Goal: Submit feedback/report problem: Submit feedback/report problem

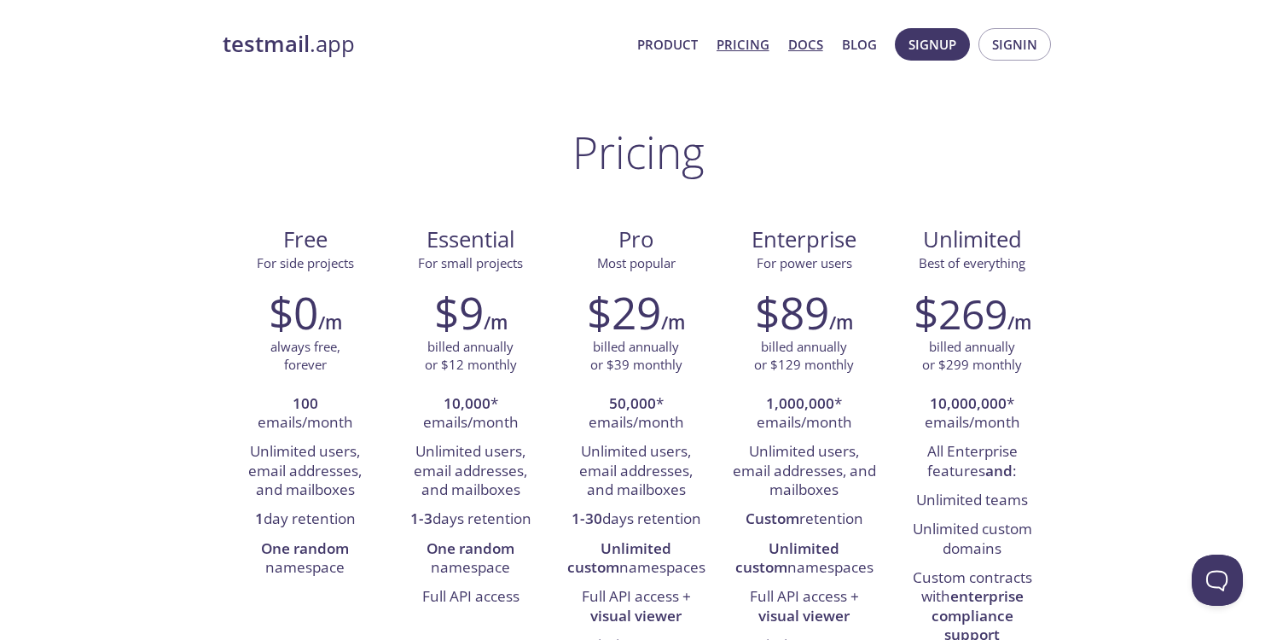
click at [800, 48] on link "Docs" at bounding box center [805, 44] width 35 height 22
click at [808, 46] on link "Docs" at bounding box center [805, 44] width 35 height 22
click at [301, 50] on strong "testmail" at bounding box center [266, 44] width 87 height 30
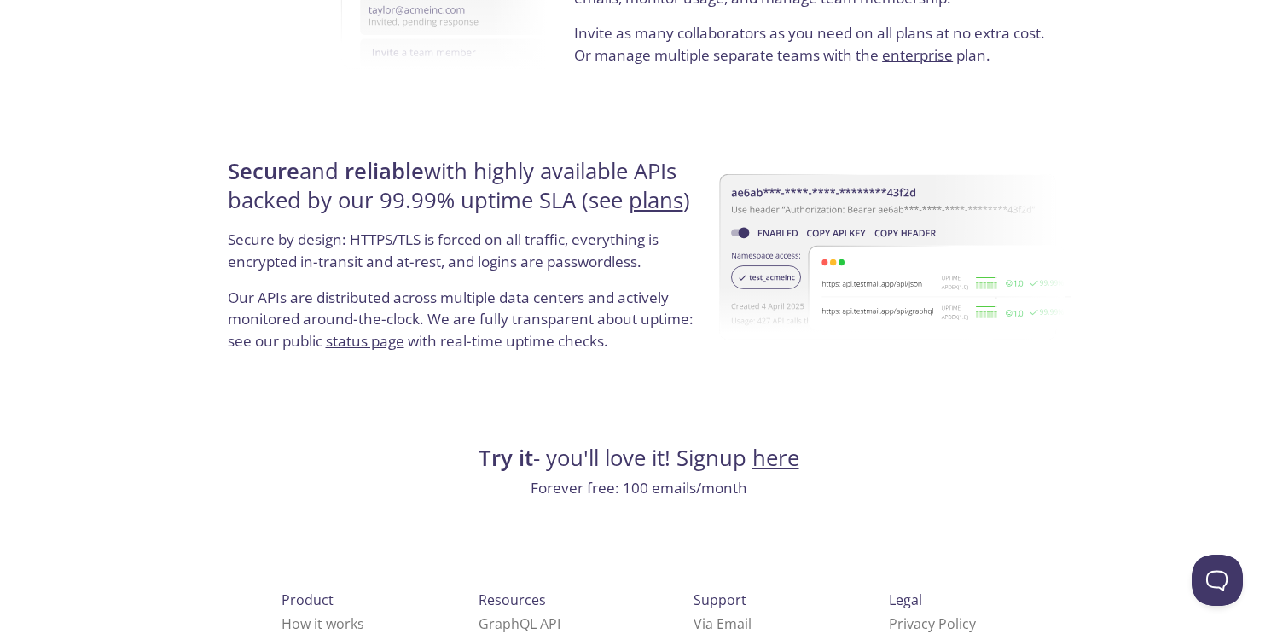
scroll to position [3261, 0]
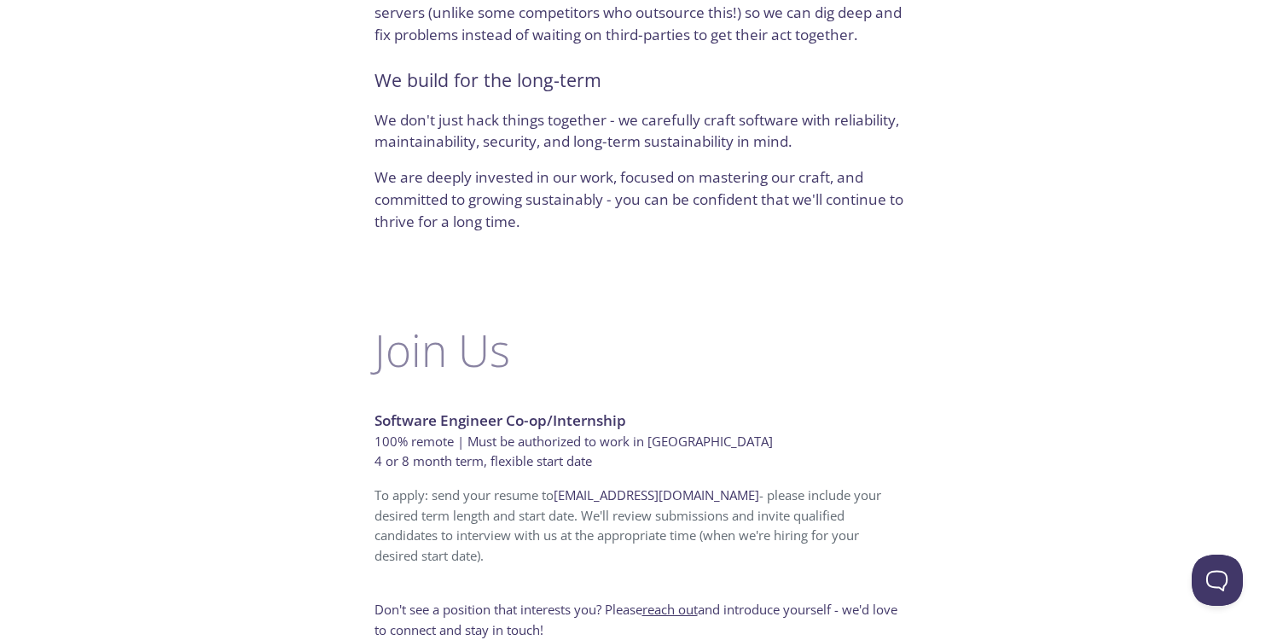
scroll to position [1113, 0]
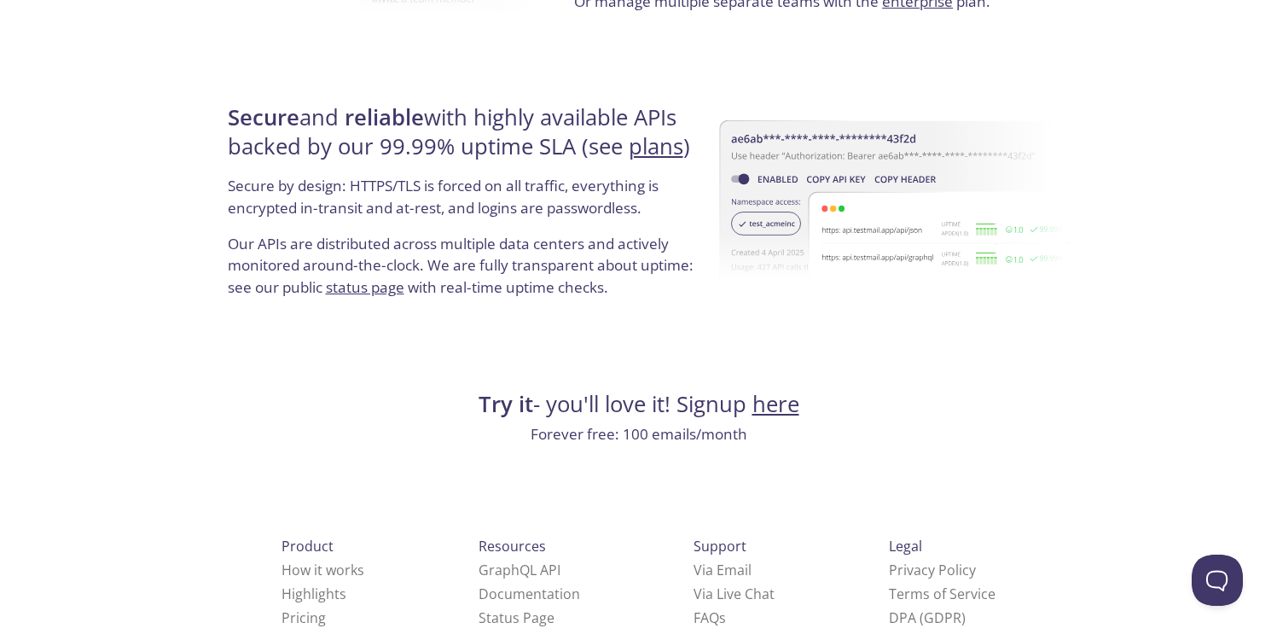
scroll to position [3261, 0]
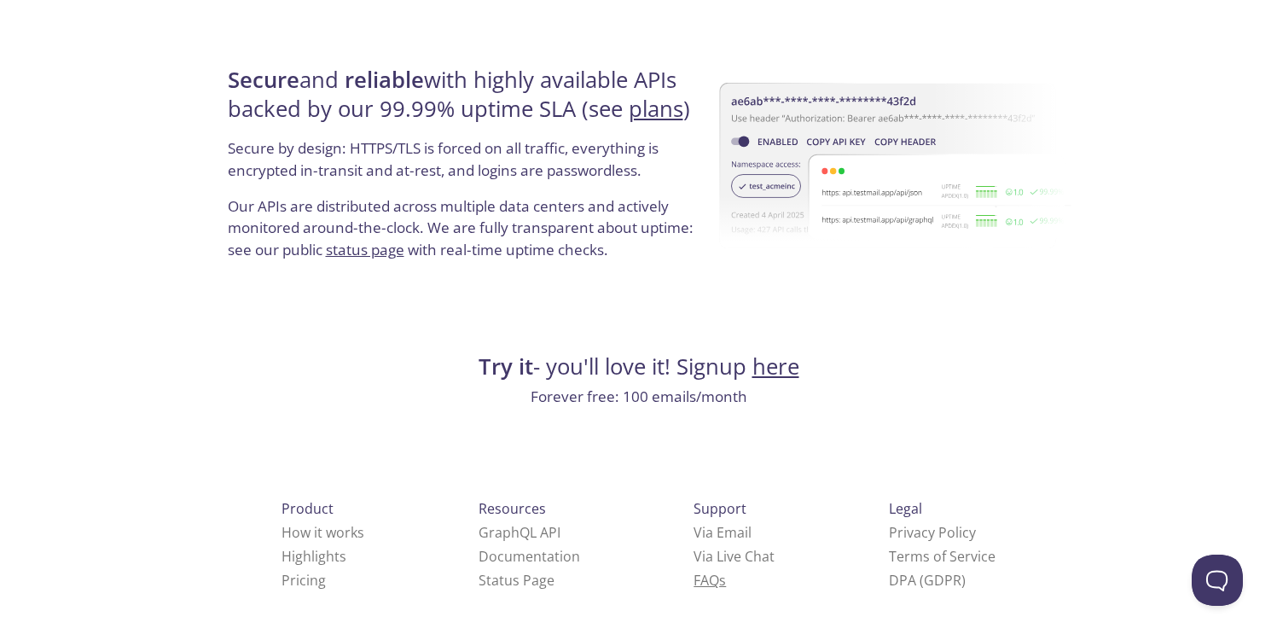
click at [693, 579] on link "FAQ s" at bounding box center [709, 580] width 32 height 19
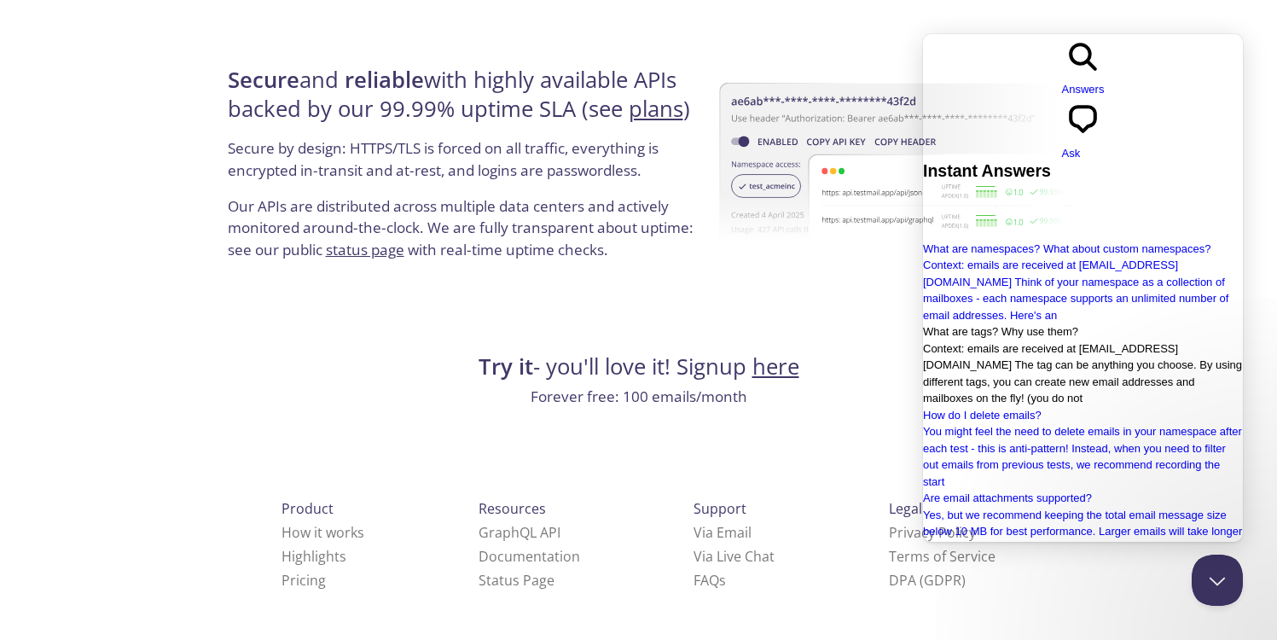
scroll to position [343, 0]
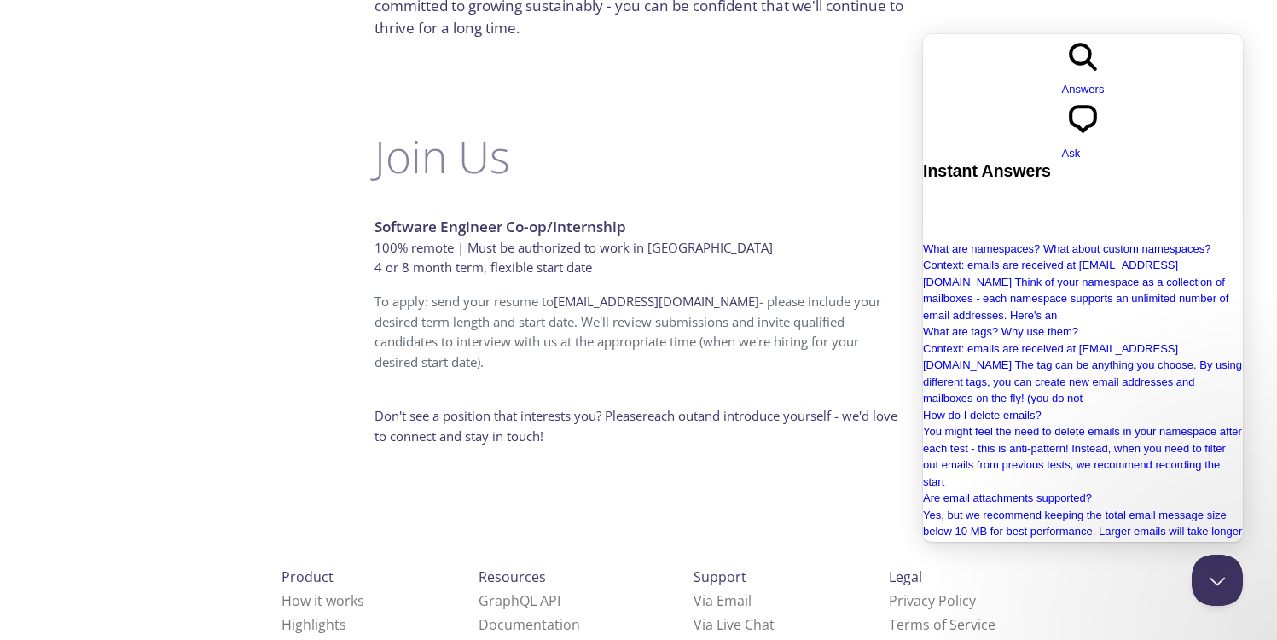
scroll to position [1113, 0]
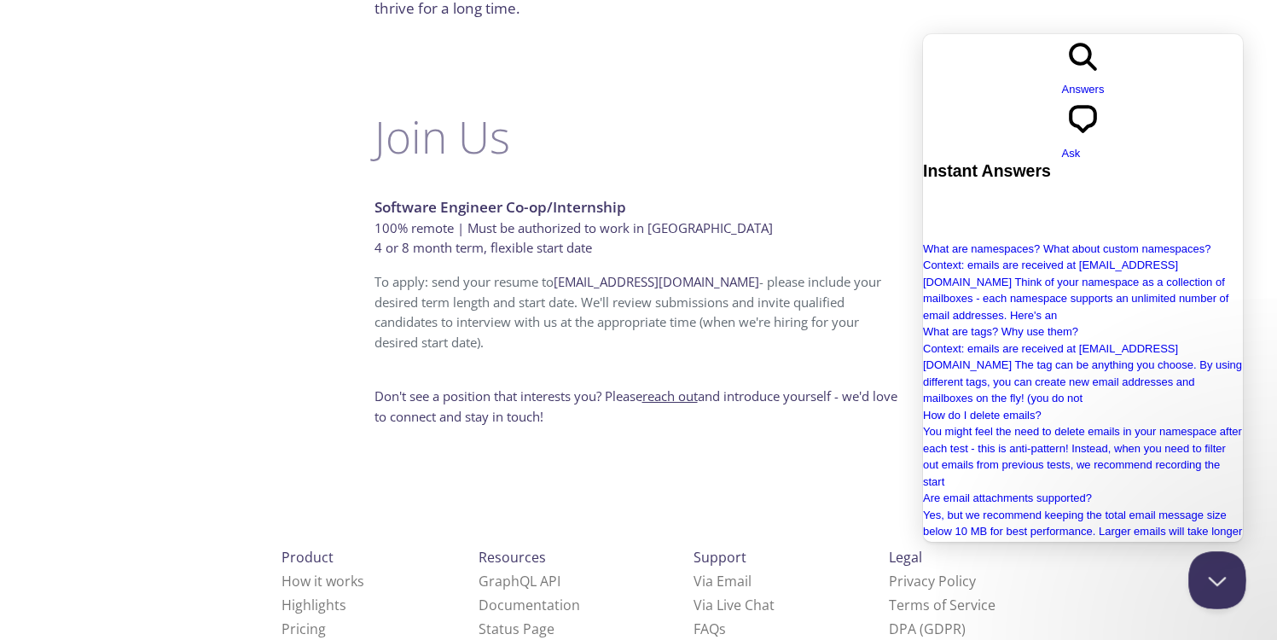
click at [1208, 582] on button "Close Beacon popover" at bounding box center [1213, 576] width 51 height 51
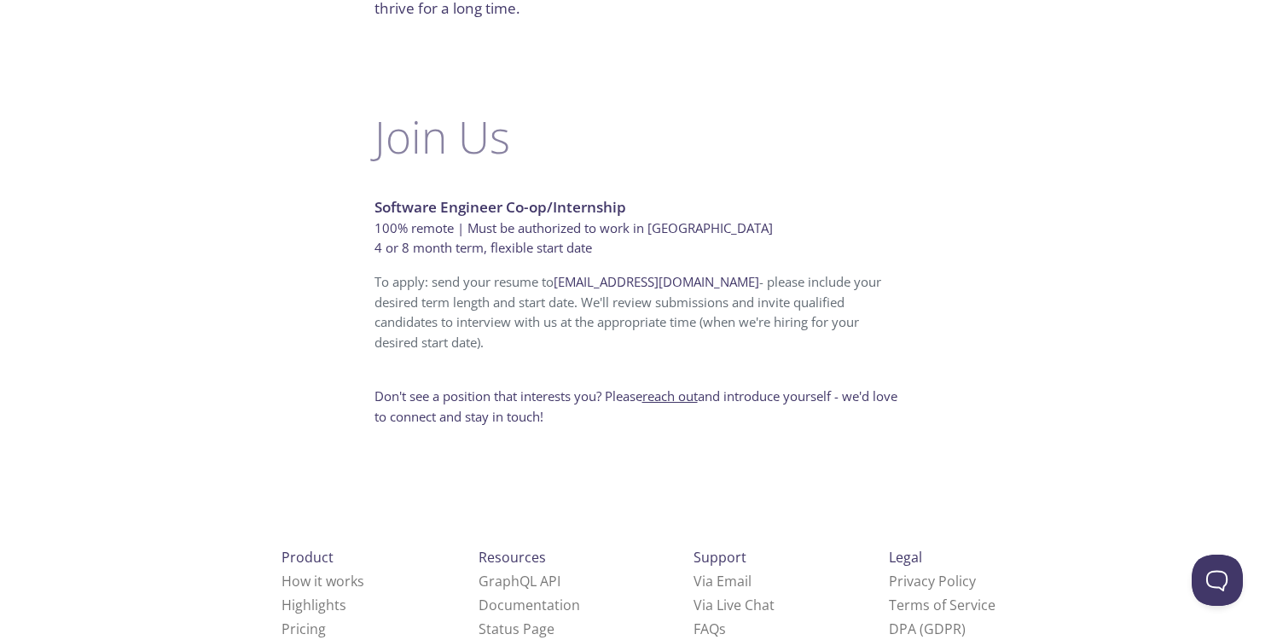
click at [889, 548] on span "Legal" at bounding box center [905, 557] width 33 height 19
click at [889, 595] on link "Terms of Service" at bounding box center [942, 604] width 107 height 19
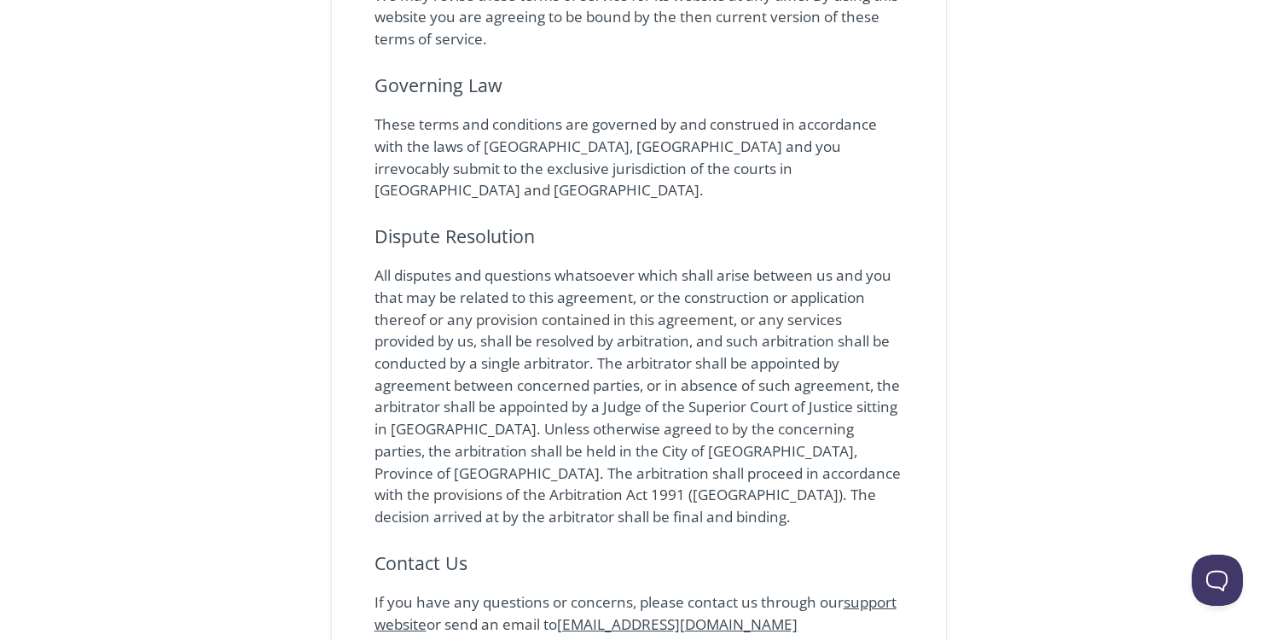
scroll to position [4410, 0]
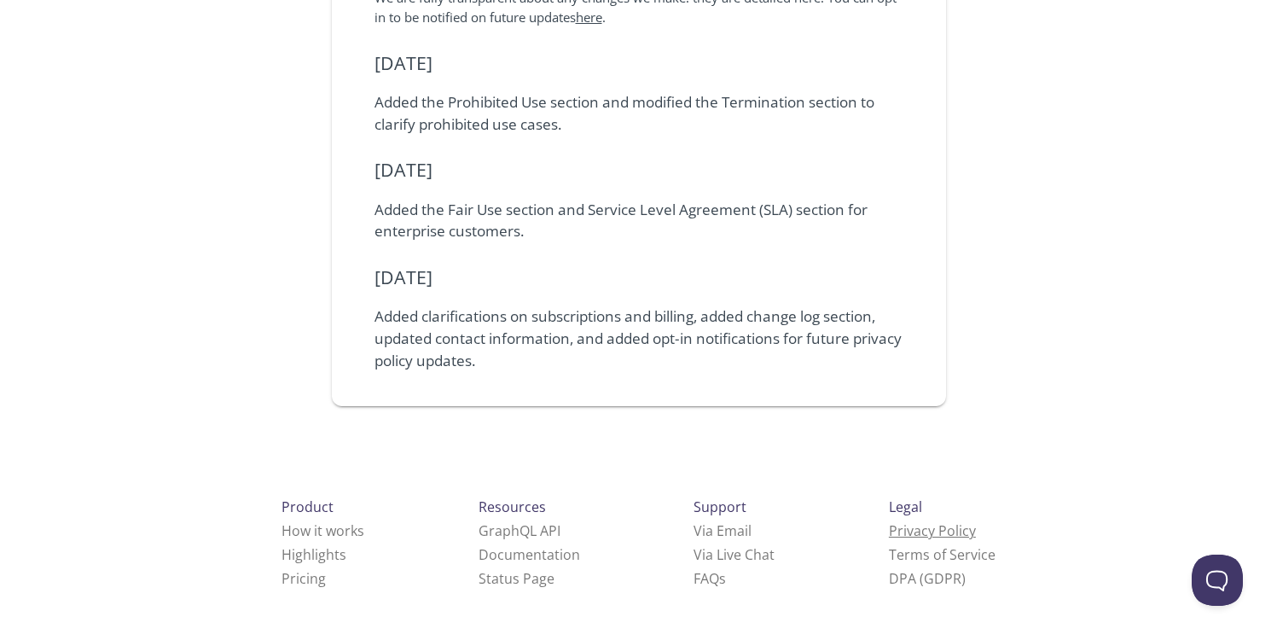
click at [889, 534] on link "Privacy Policy" at bounding box center [932, 530] width 87 height 19
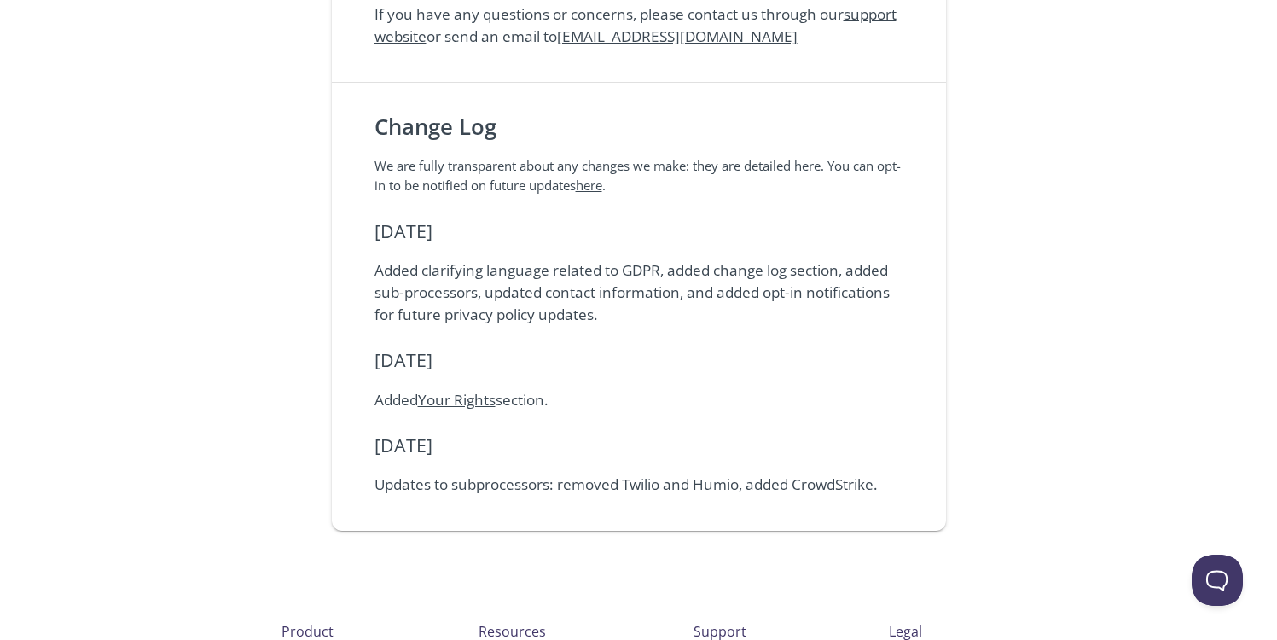
scroll to position [2990, 0]
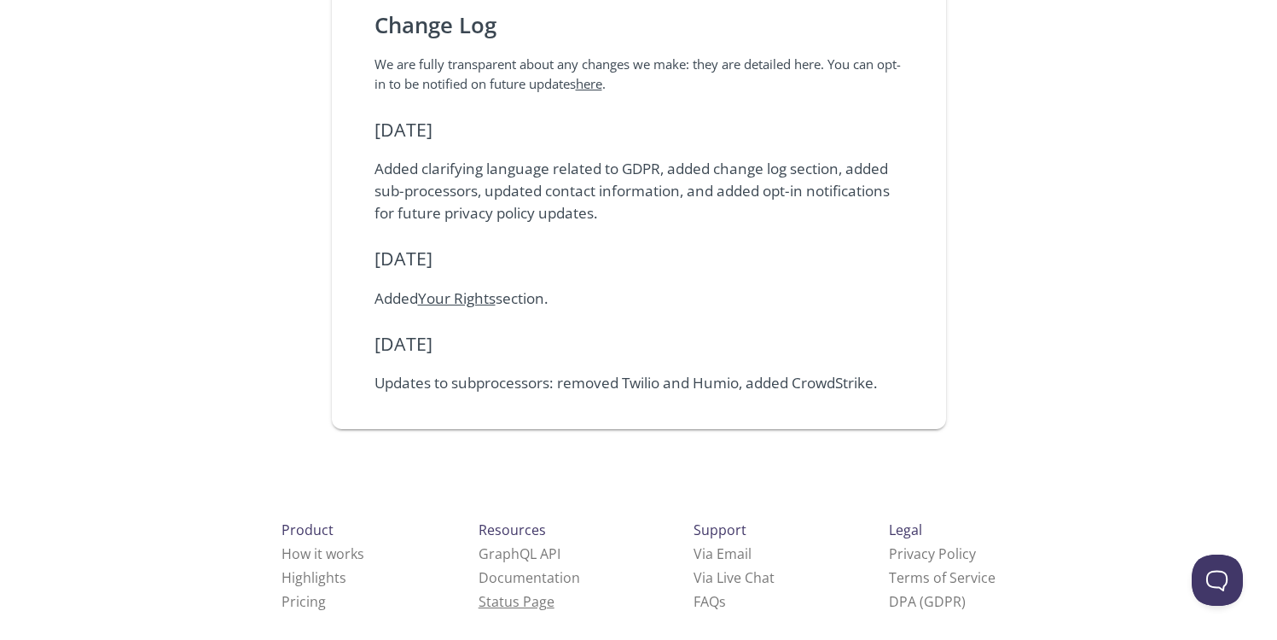
click at [478, 592] on link "Status Page" at bounding box center [516, 601] width 76 height 19
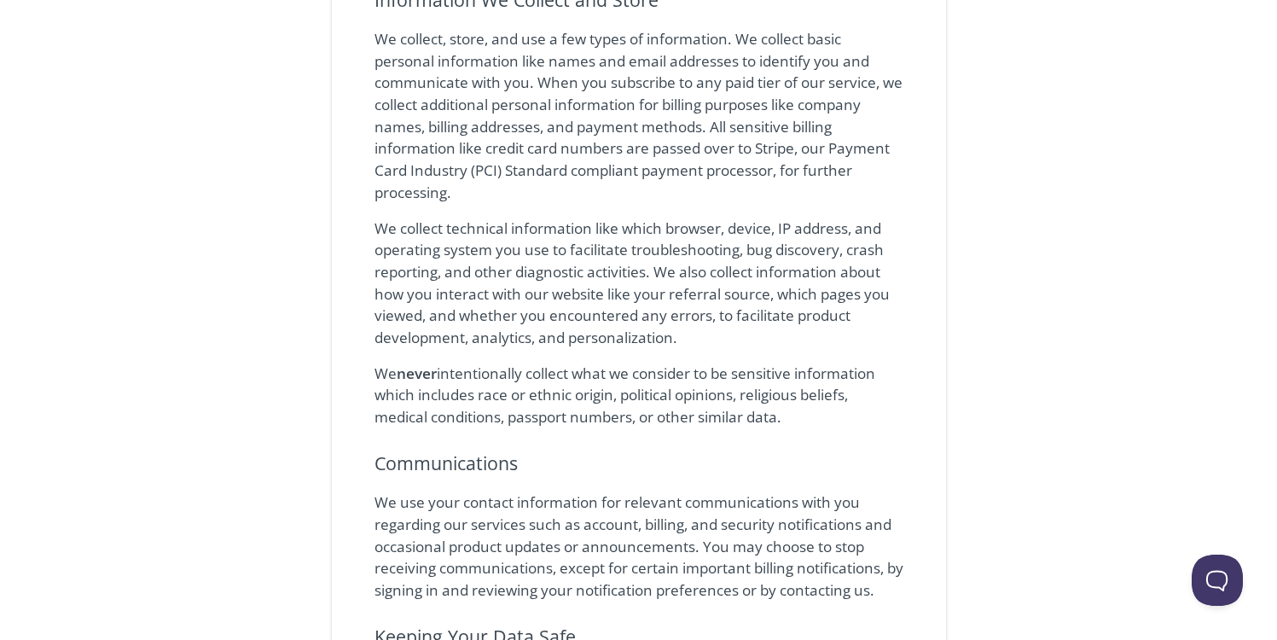
scroll to position [0, 0]
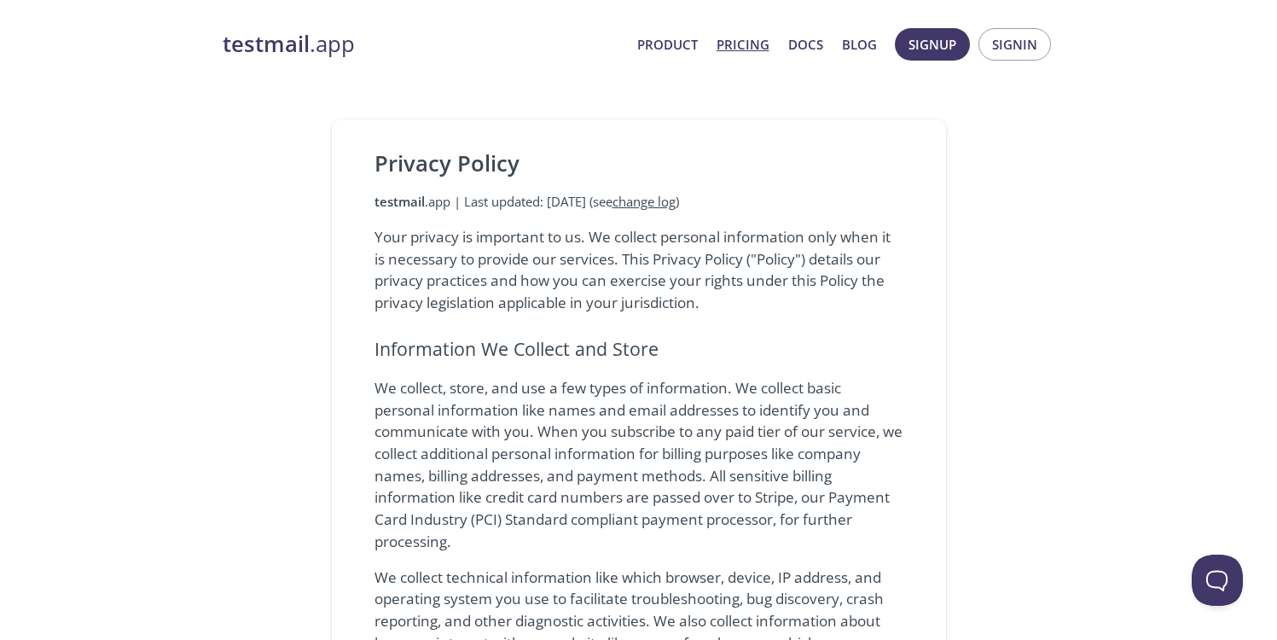
click at [739, 43] on link "Pricing" at bounding box center [742, 44] width 53 height 22
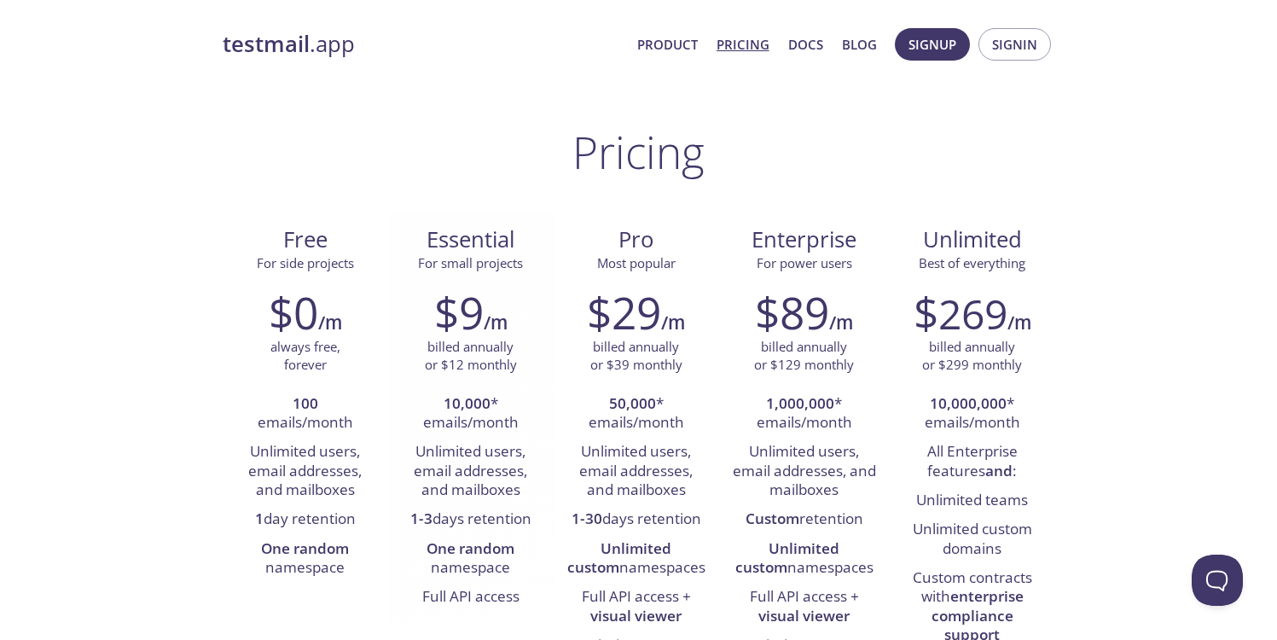
click at [475, 250] on span "Essential" at bounding box center [471, 239] width 138 height 29
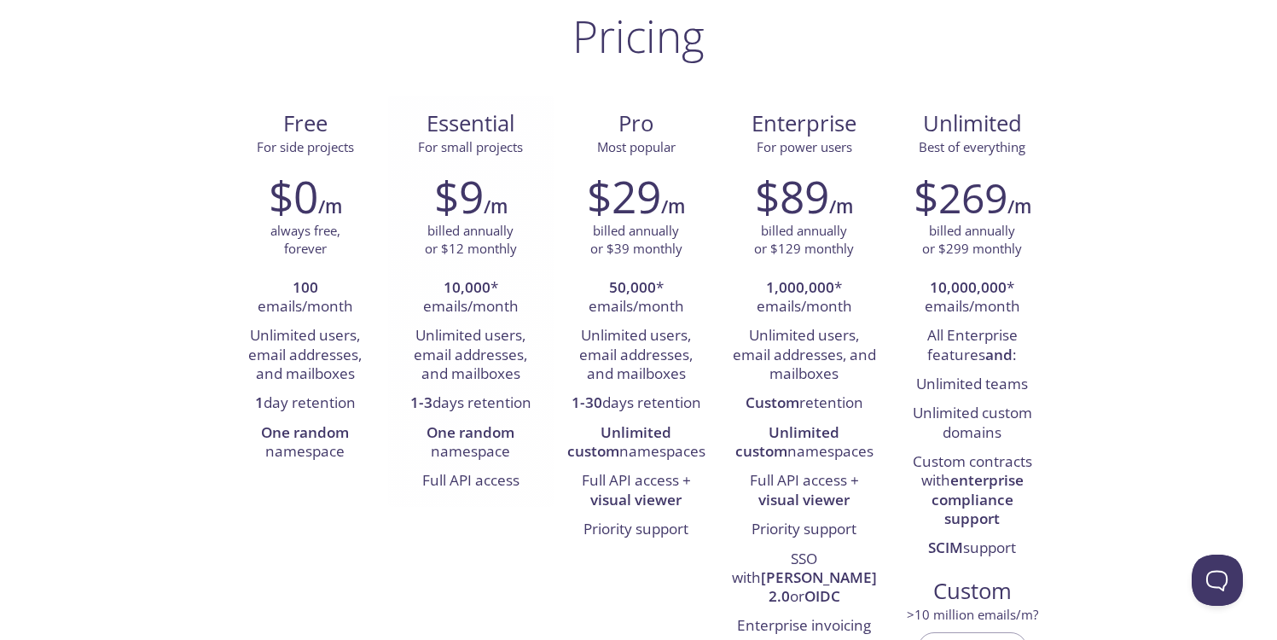
scroll to position [123, 0]
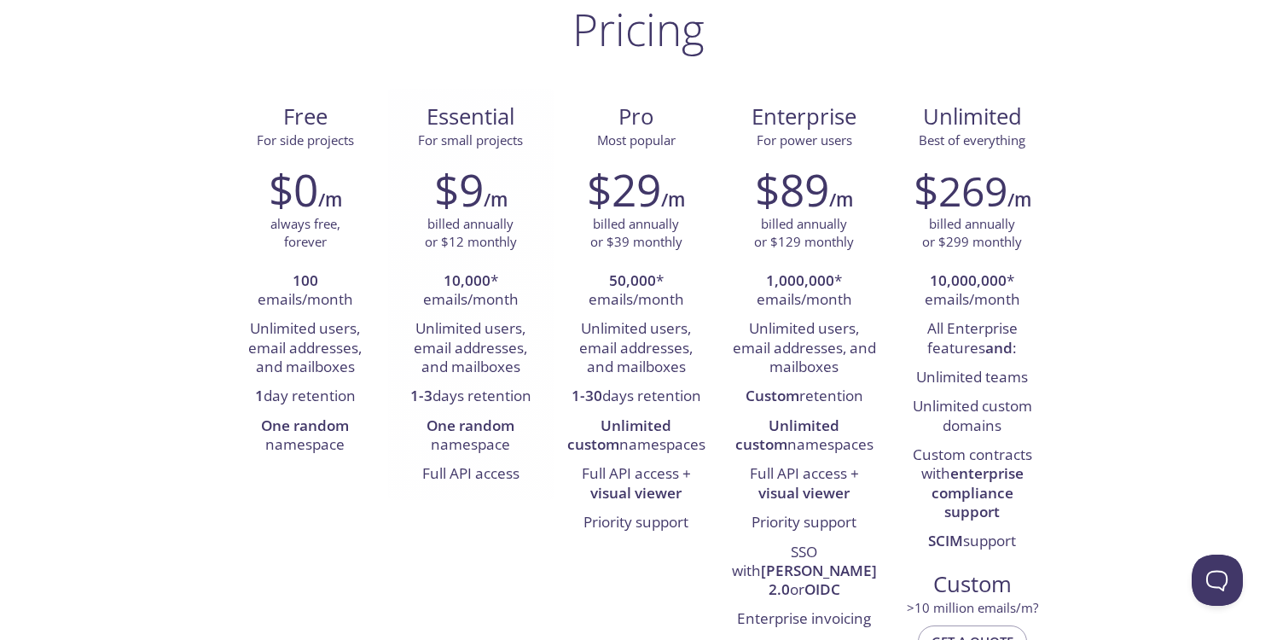
click at [468, 457] on li "One random namespace" at bounding box center [471, 436] width 140 height 49
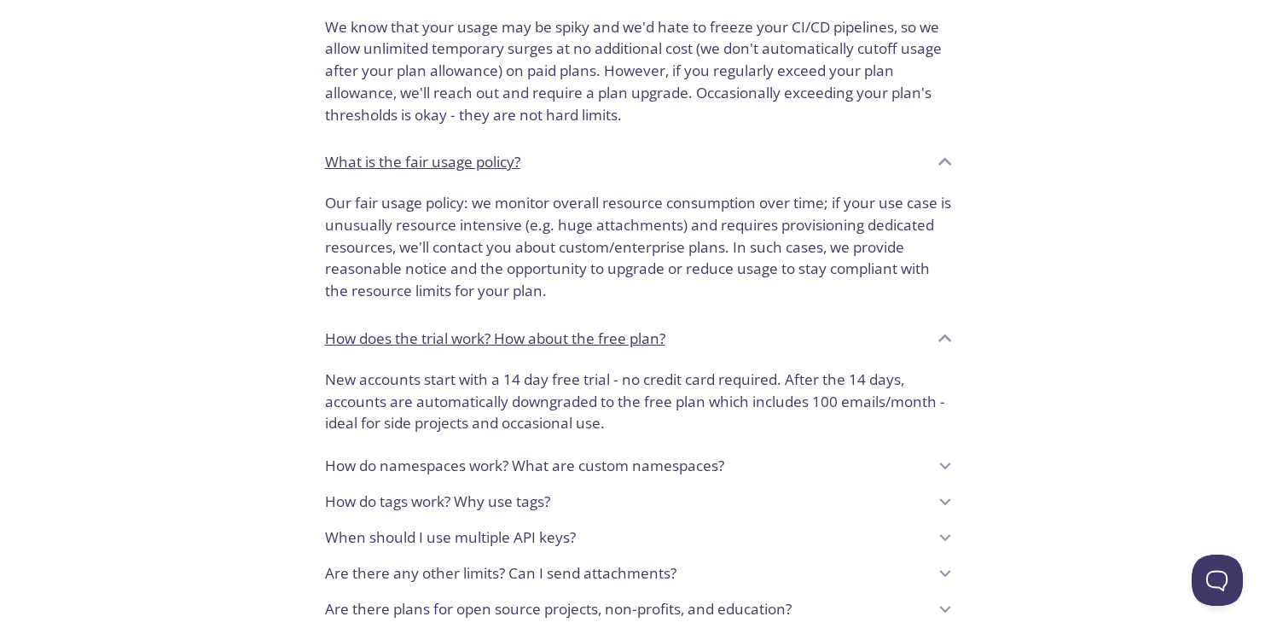
scroll to position [1452, 0]
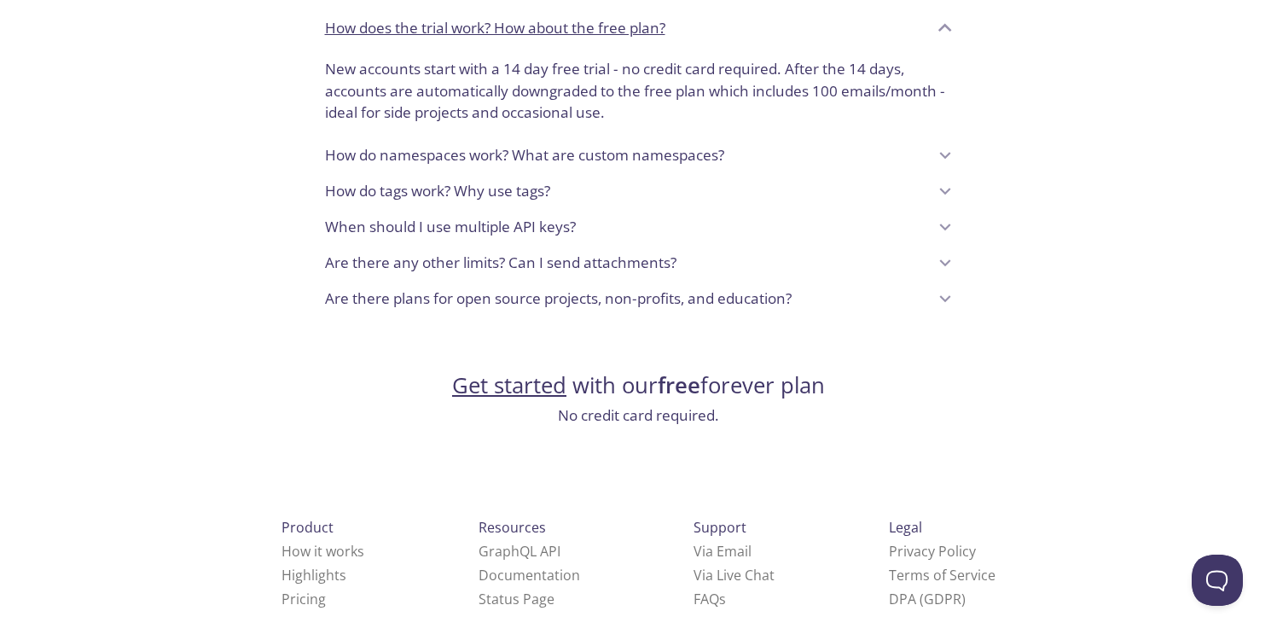
click at [536, 372] on link "Get started" at bounding box center [509, 385] width 114 height 30
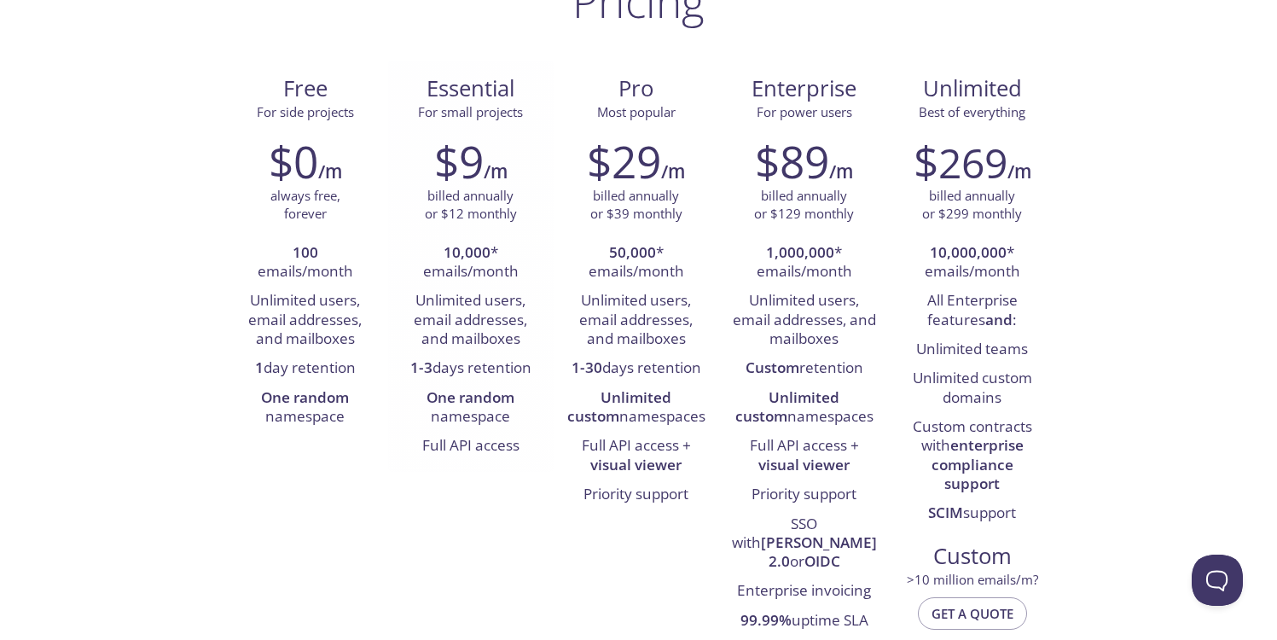
scroll to position [115, 0]
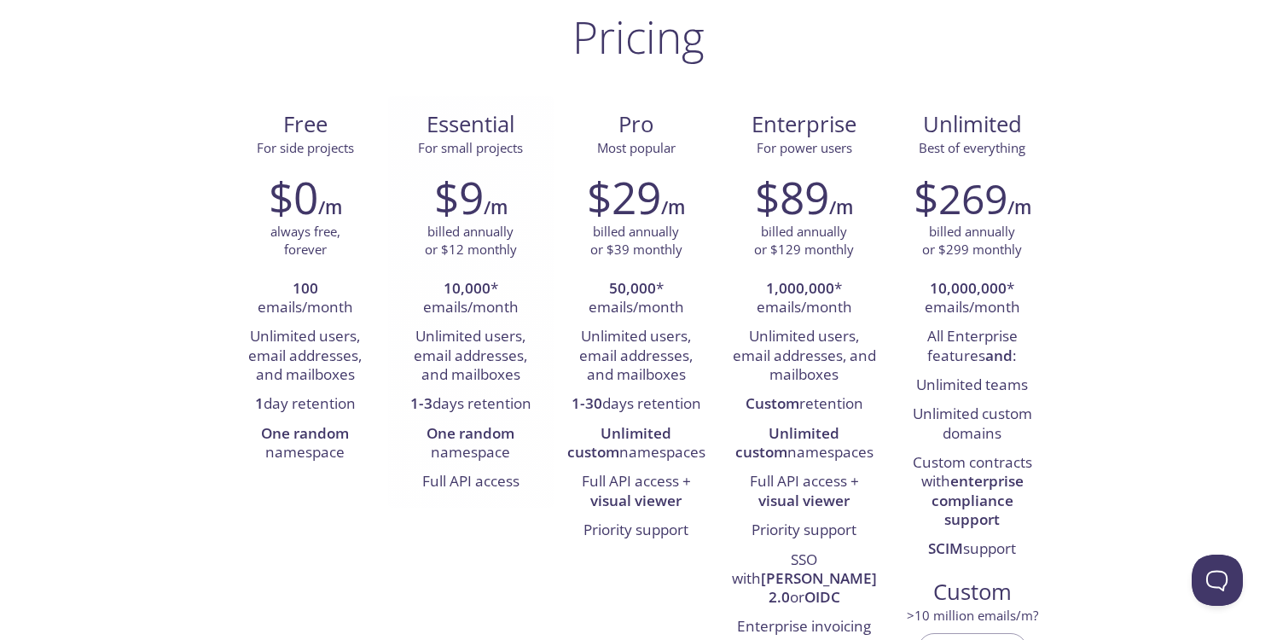
click at [465, 150] on span "For small projects" at bounding box center [470, 147] width 105 height 17
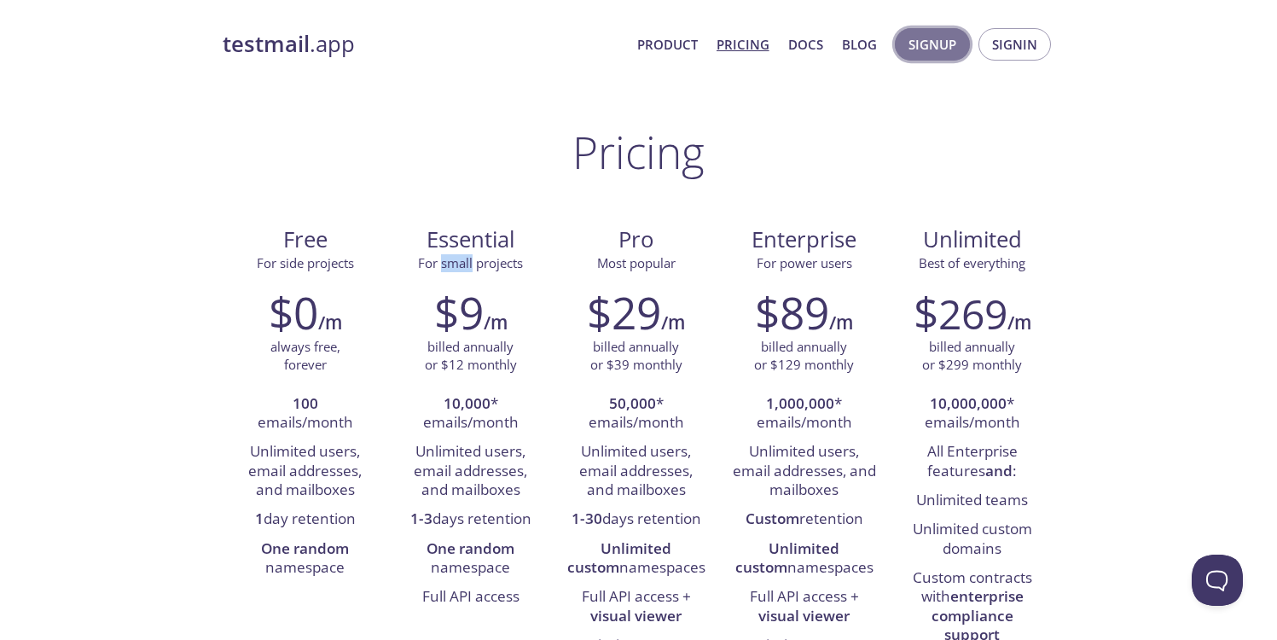
click at [954, 45] on span "Signup" at bounding box center [932, 44] width 48 height 22
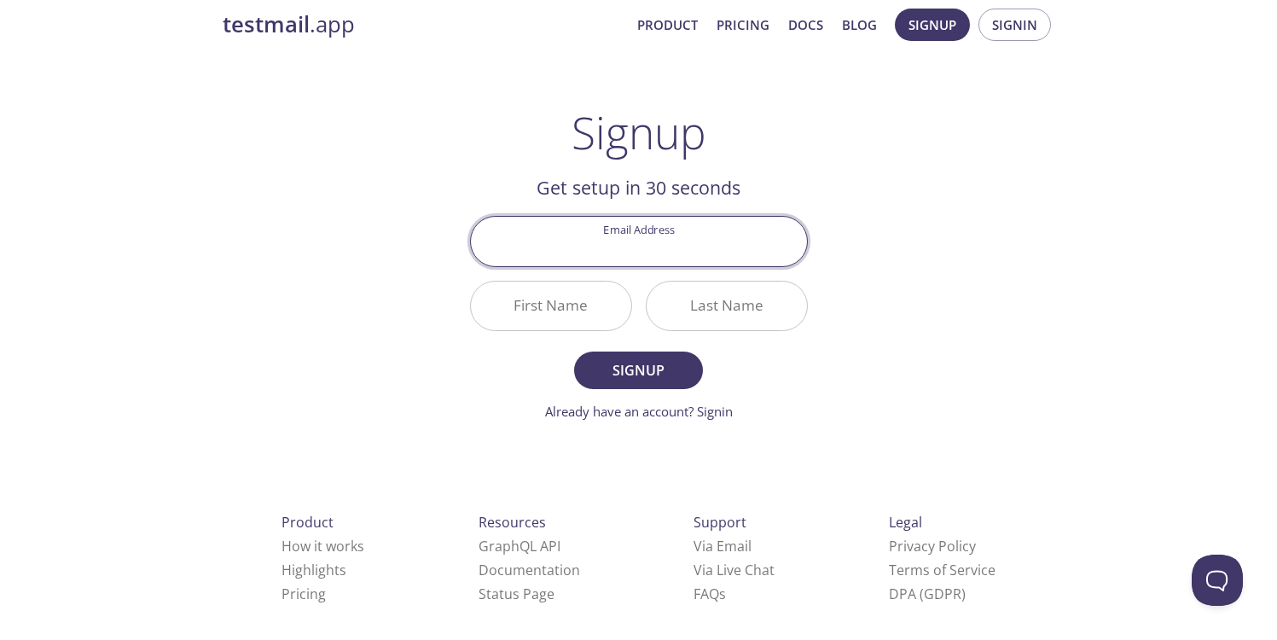
scroll to position [32, 0]
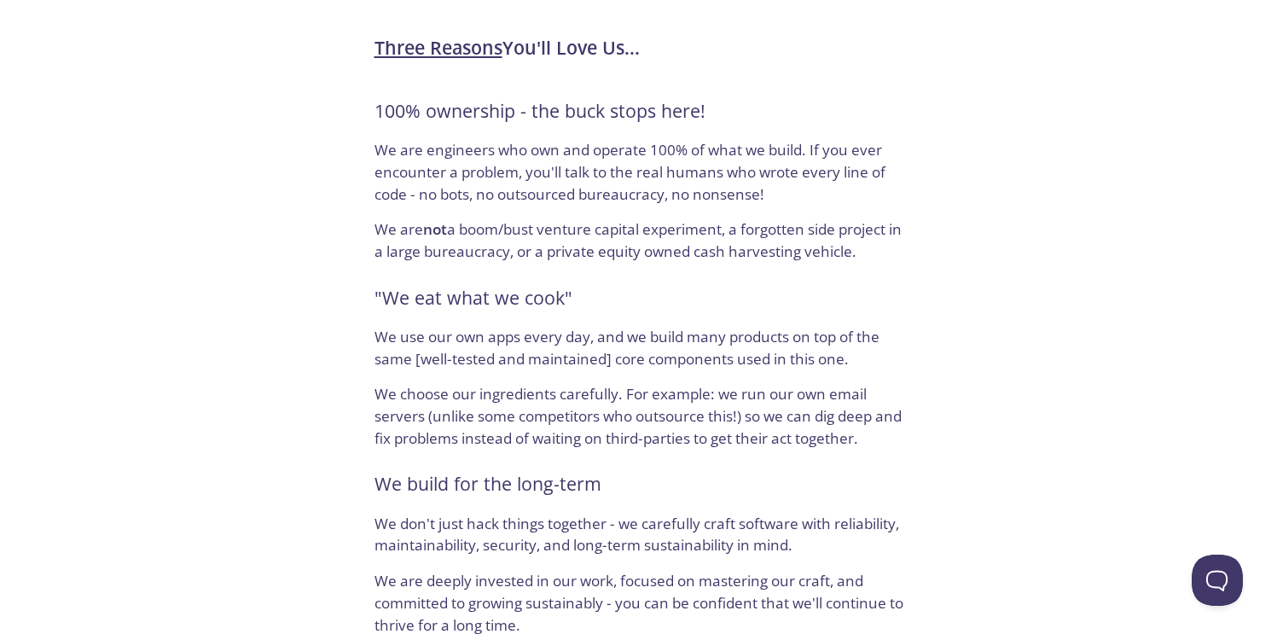
scroll to position [56, 0]
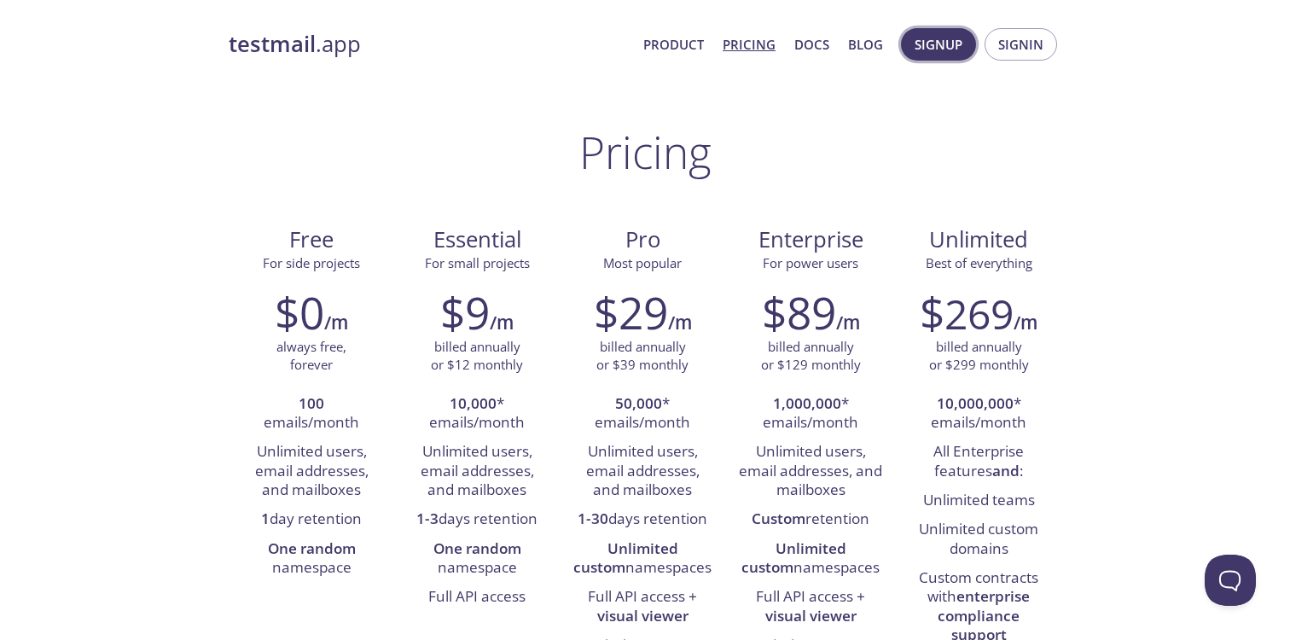
click at [940, 43] on span "Signup" at bounding box center [938, 44] width 48 height 22
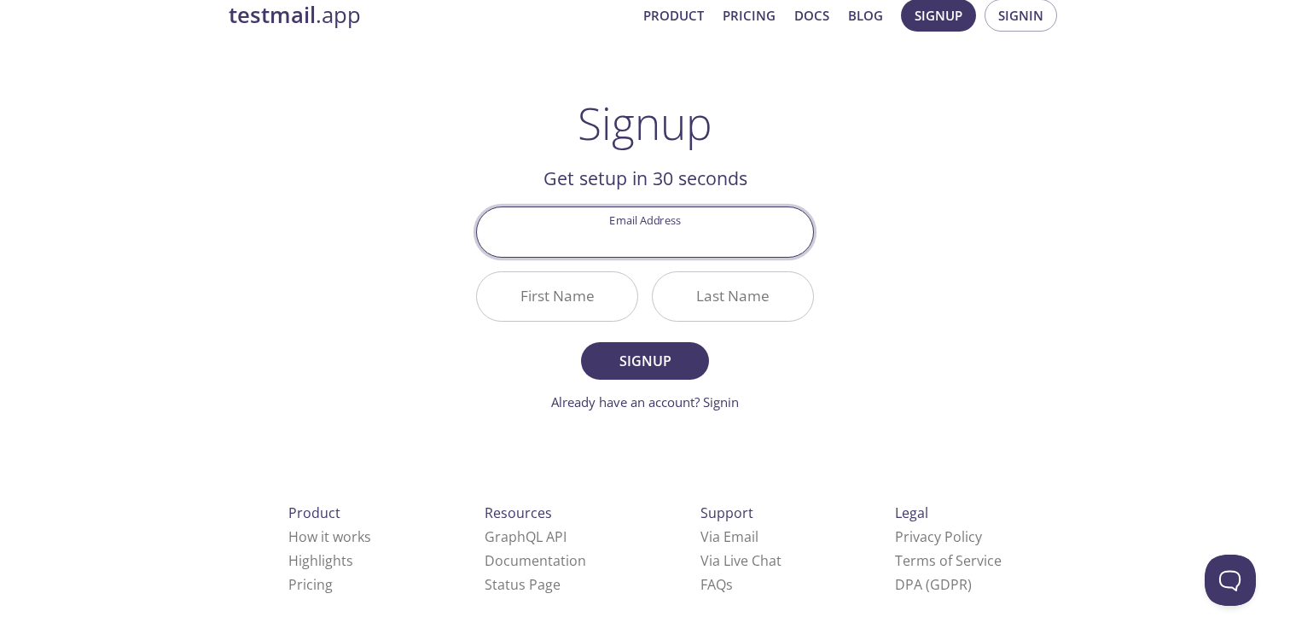
scroll to position [32, 0]
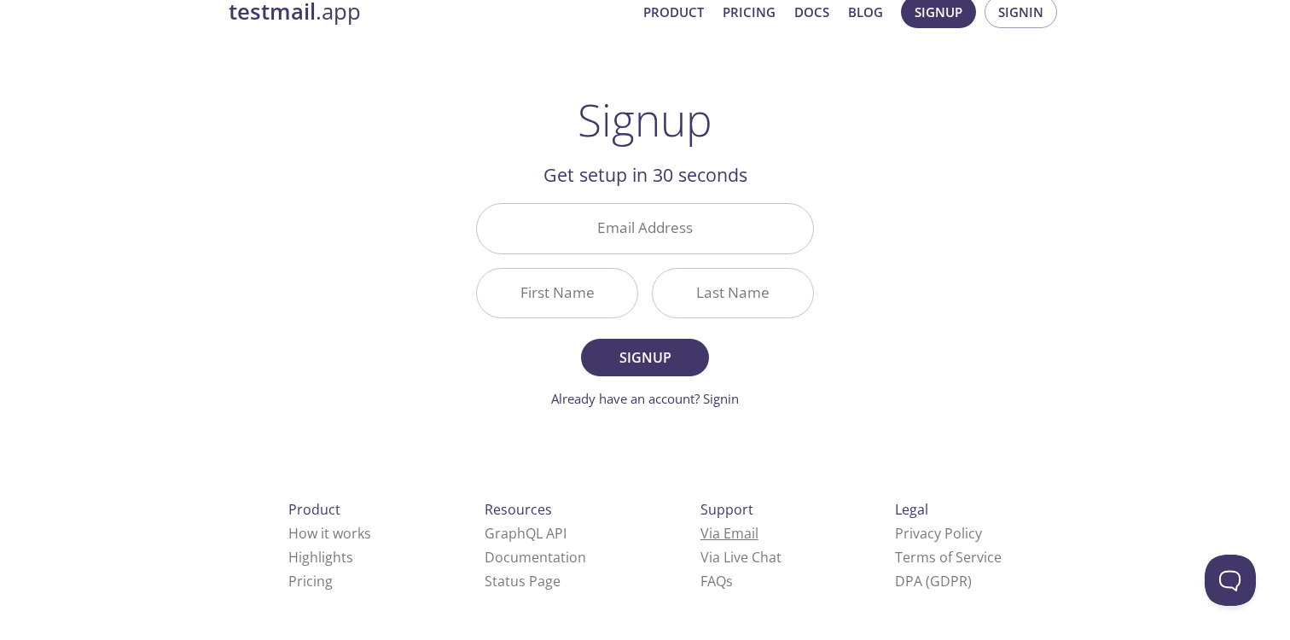
click at [700, 535] on link "Via Email" at bounding box center [729, 533] width 58 height 19
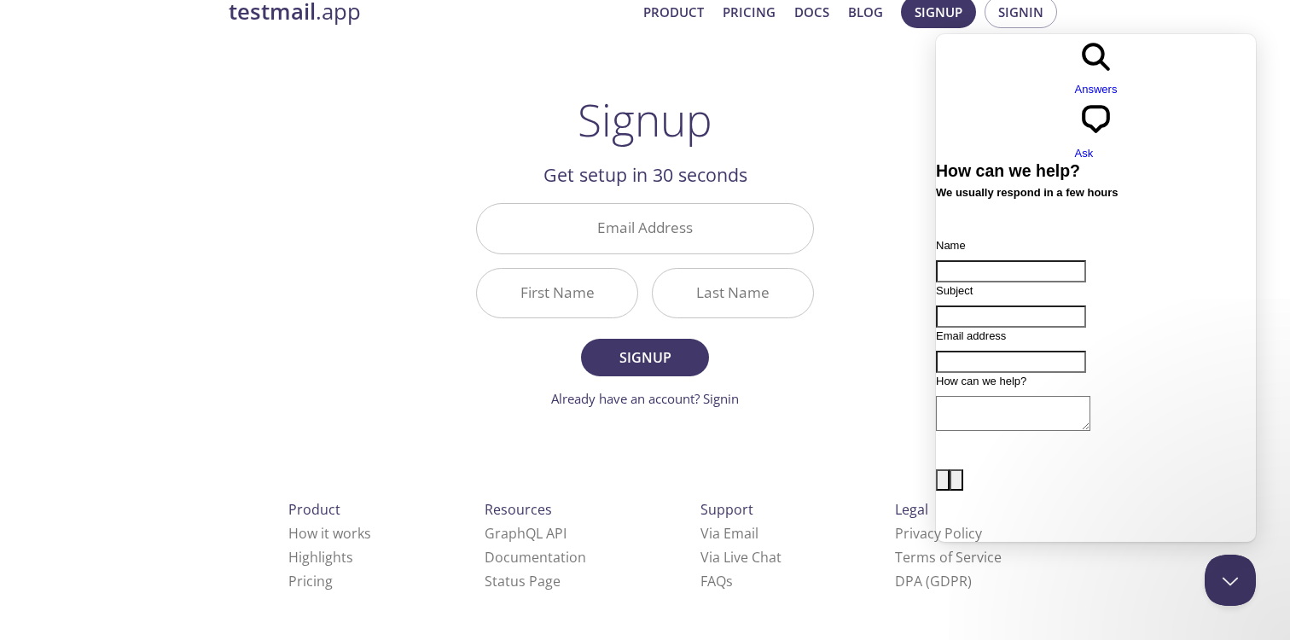
type input "N"
type input "[PERSON_NAME]"
type input "Procurement of [DOMAIN_NAME] Essential subscription"
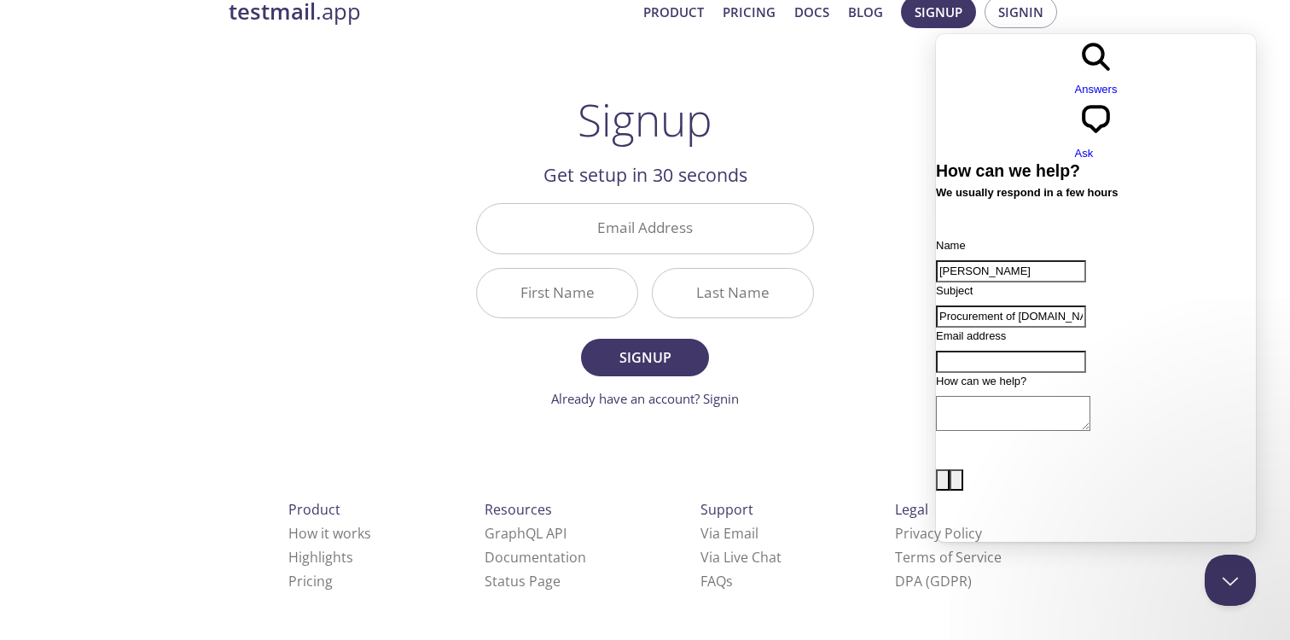
click at [1040, 351] on input "Email address" at bounding box center [1011, 362] width 150 height 22
type input "[EMAIL_ADDRESS][DOMAIN_NAME]"
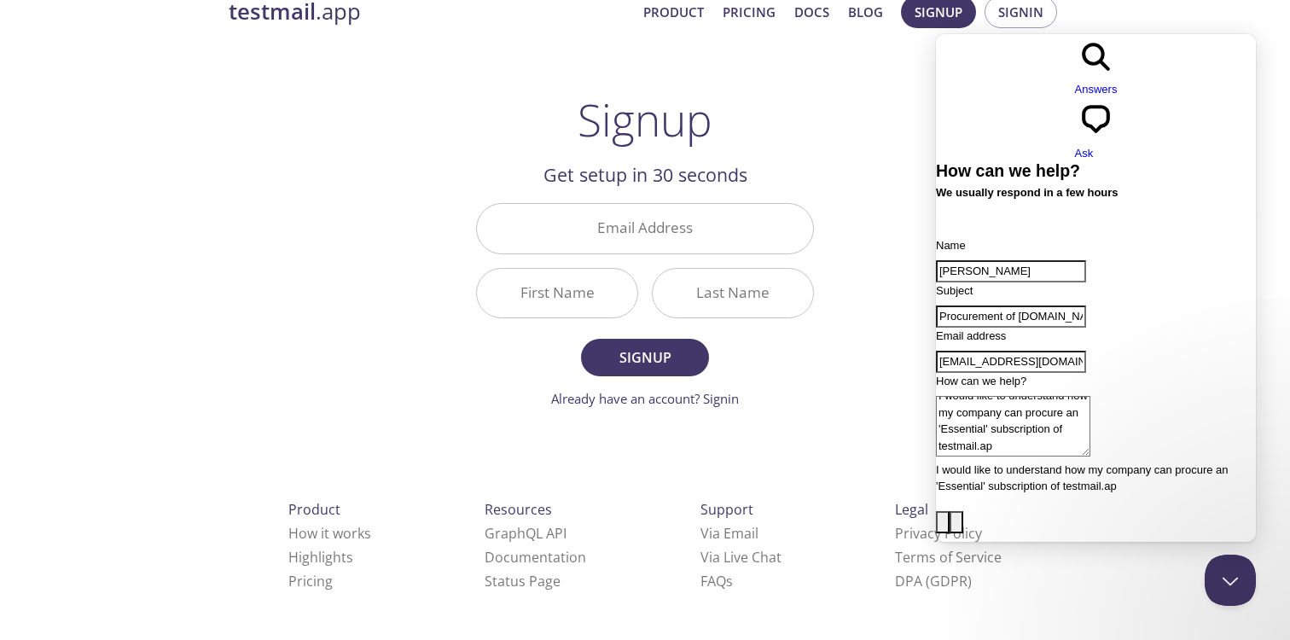
scroll to position [11, 0]
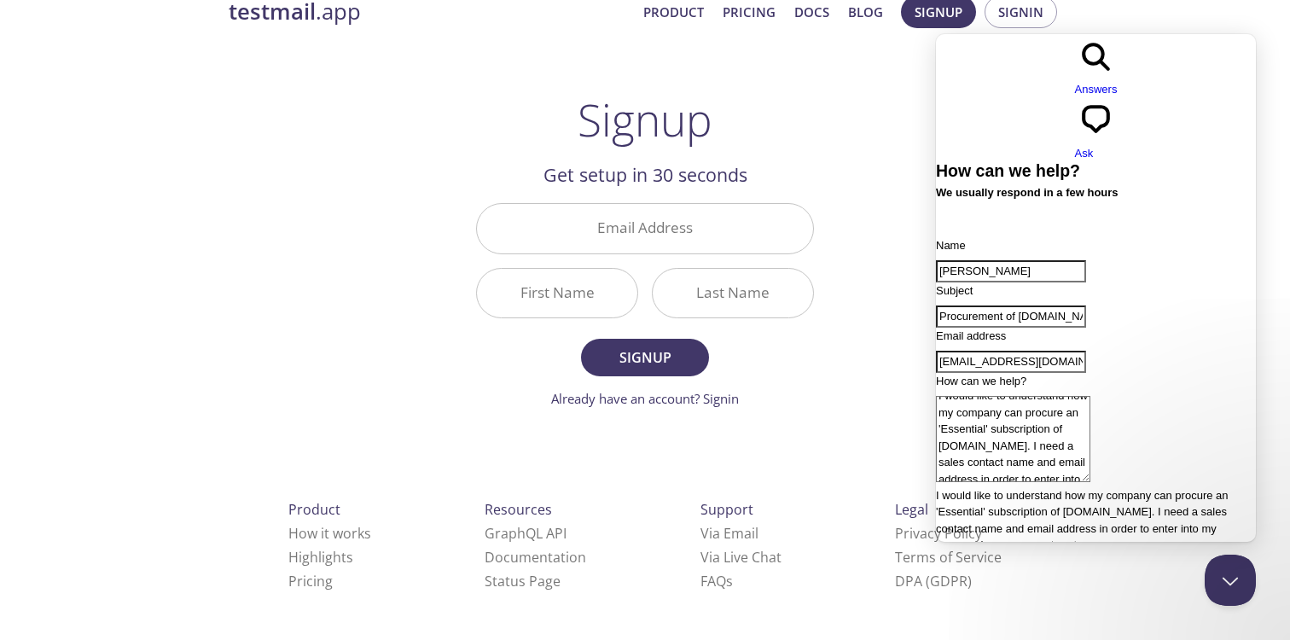
type textarea "I would like to understand how my company can procure an 'Essential' subscripti…"
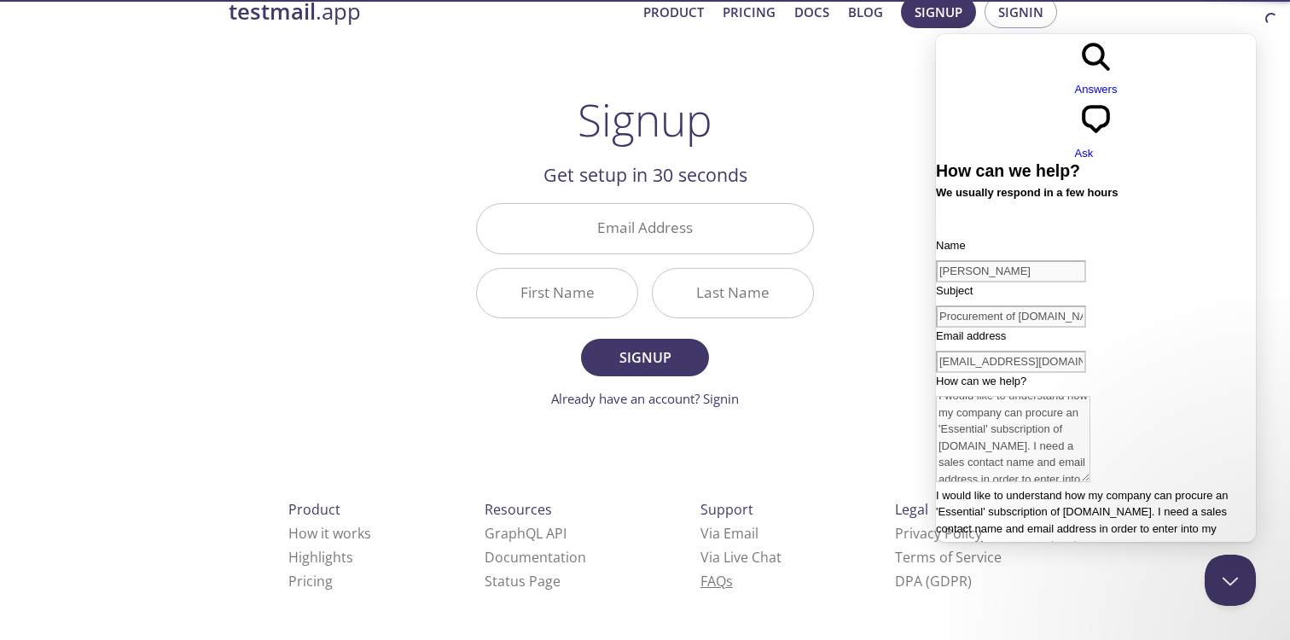
click at [700, 580] on link "FAQ s" at bounding box center [716, 580] width 32 height 19
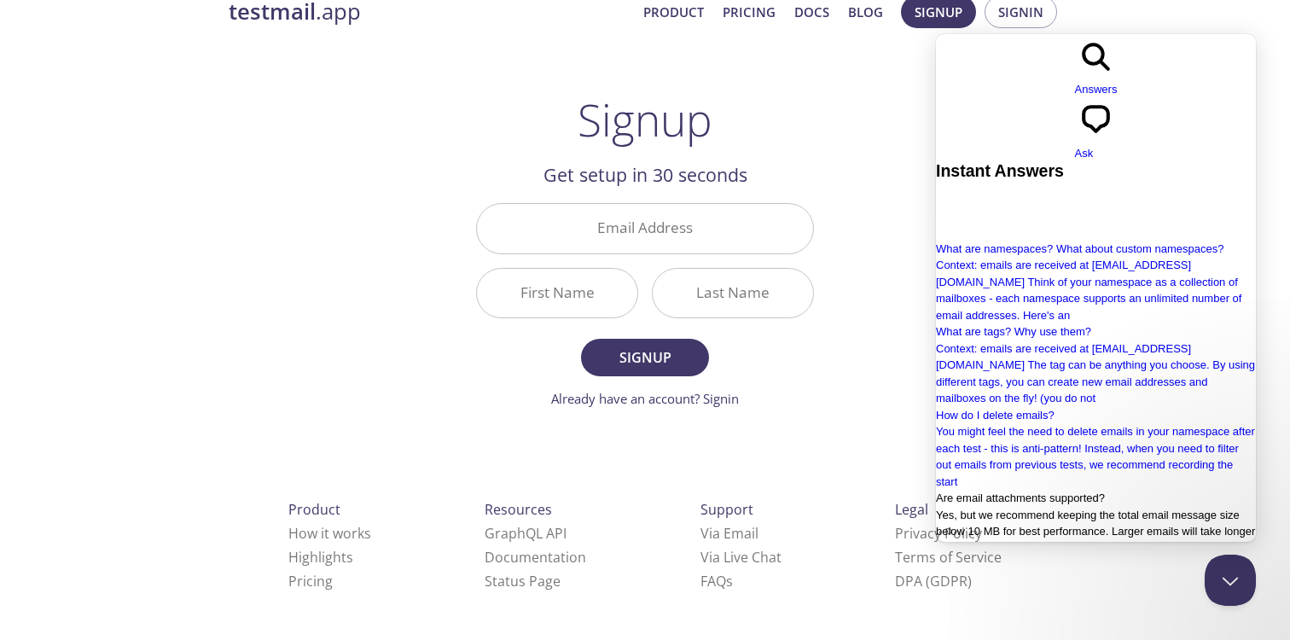
scroll to position [0, 0]
